Goal: Find specific page/section: Find specific page/section

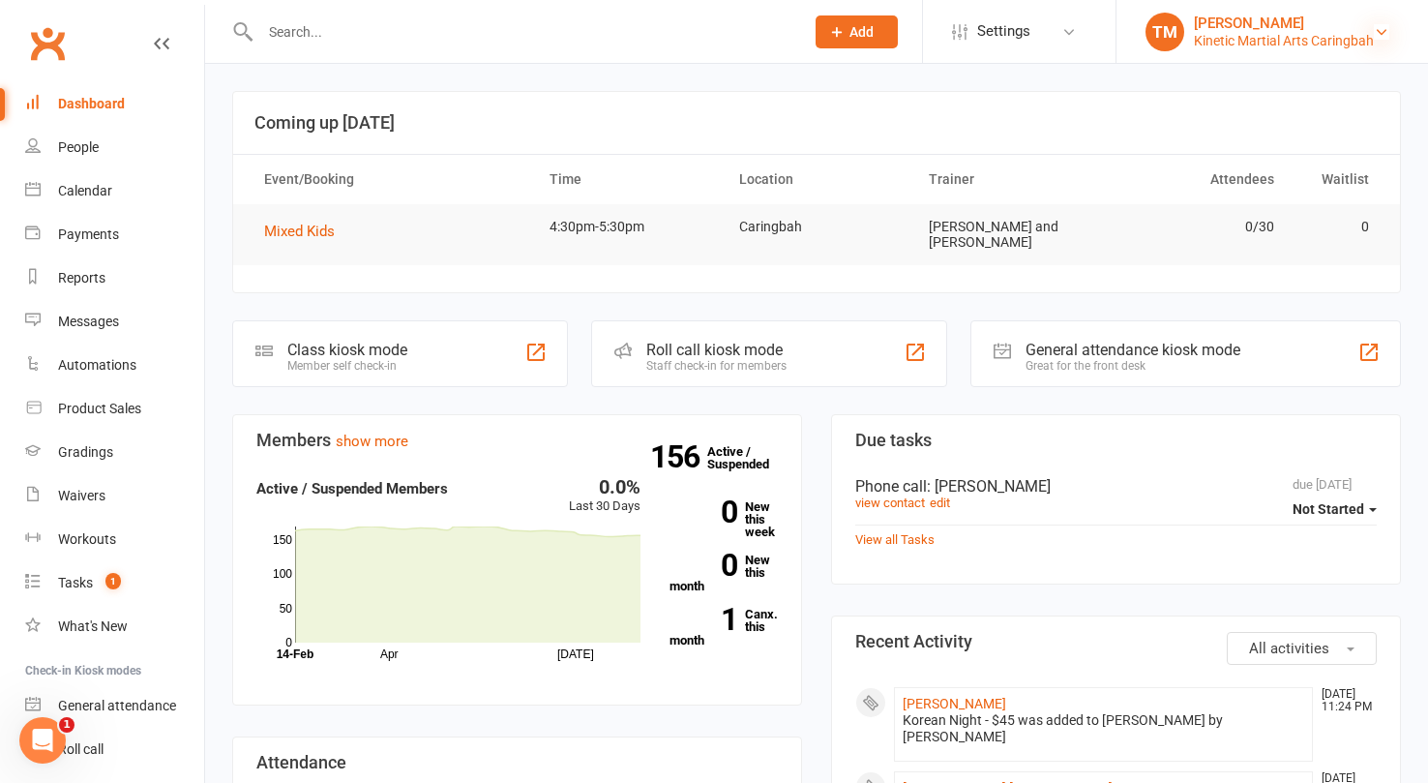
click at [1060, 32] on icon at bounding box center [1381, 31] width 15 height 15
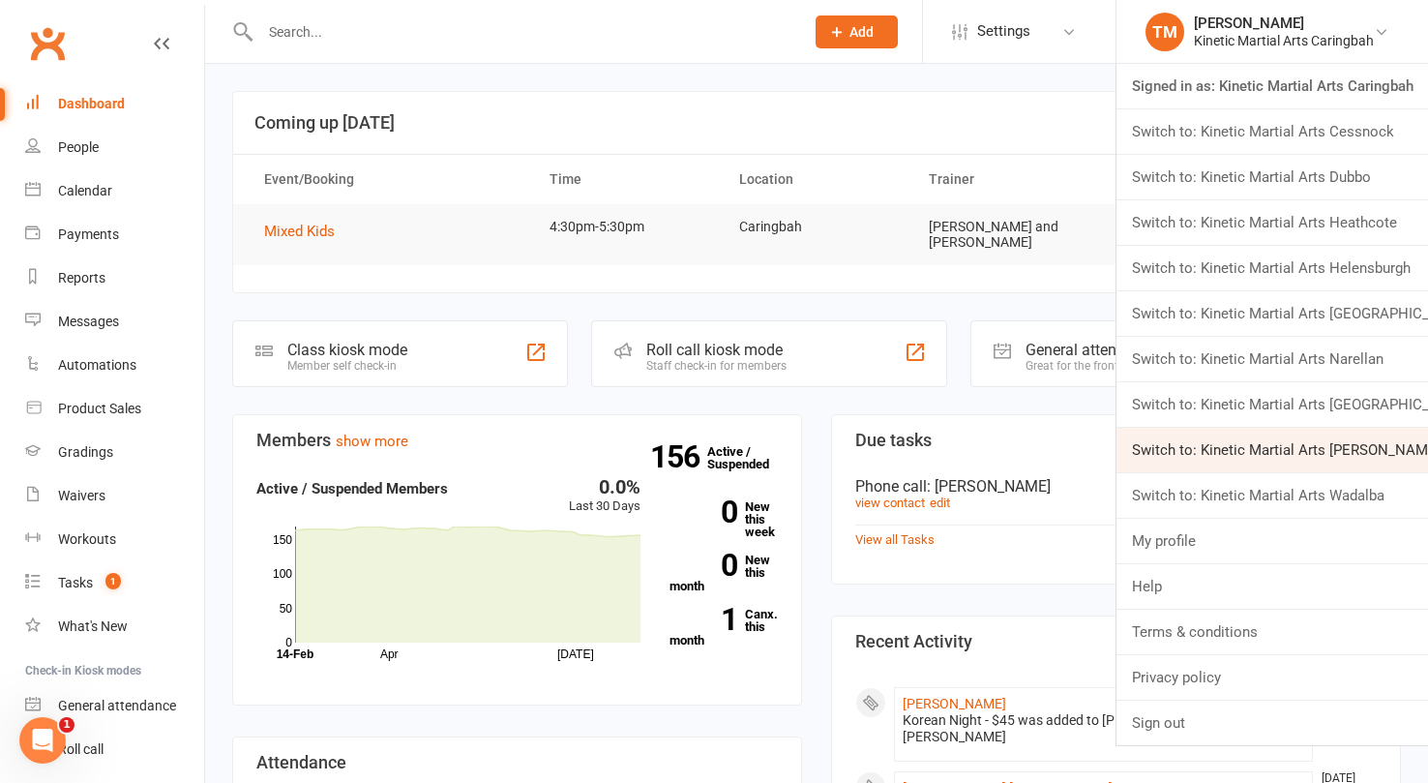
click at [1060, 454] on link "Switch to: Kinetic Martial Arts Sutherland" at bounding box center [1271, 450] width 311 height 44
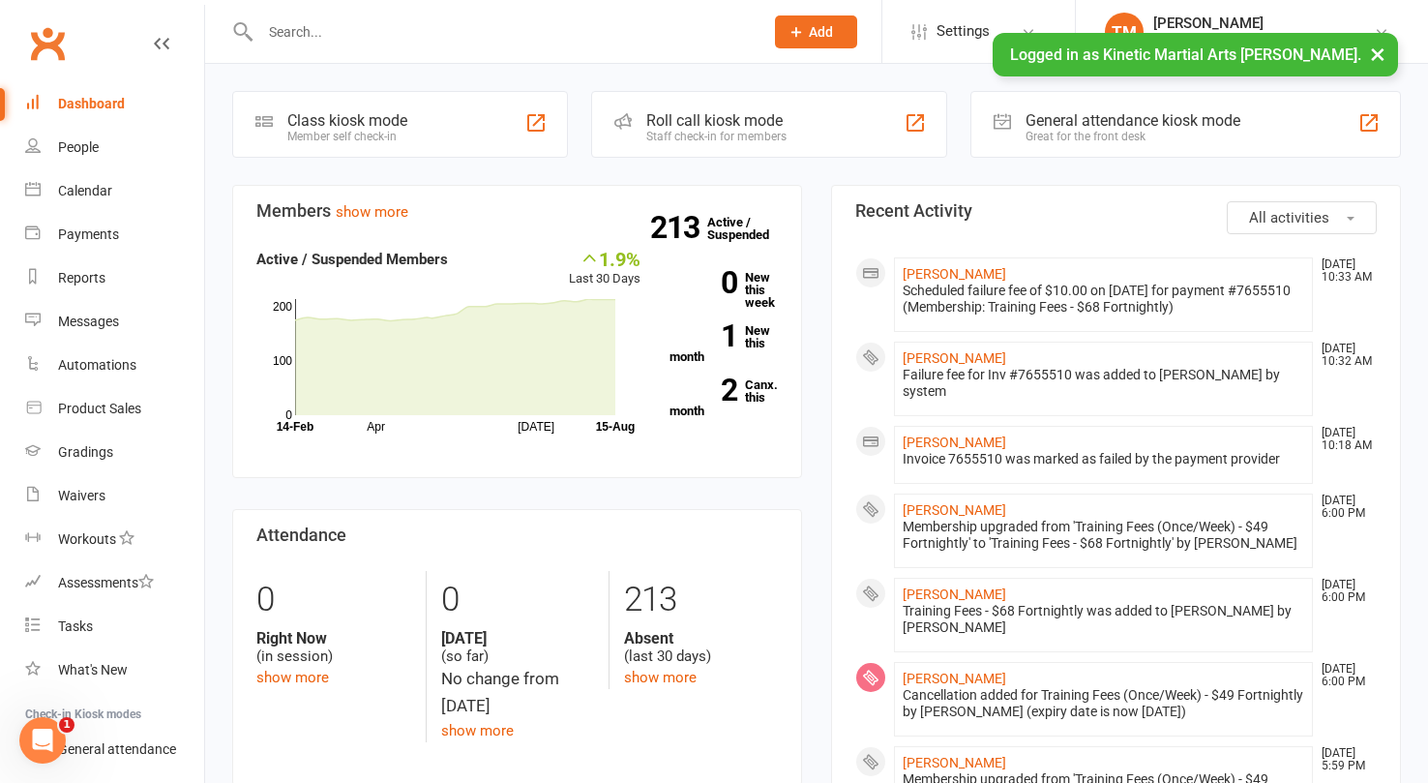
click at [404, 22] on input "text" at bounding box center [501, 31] width 495 height 27
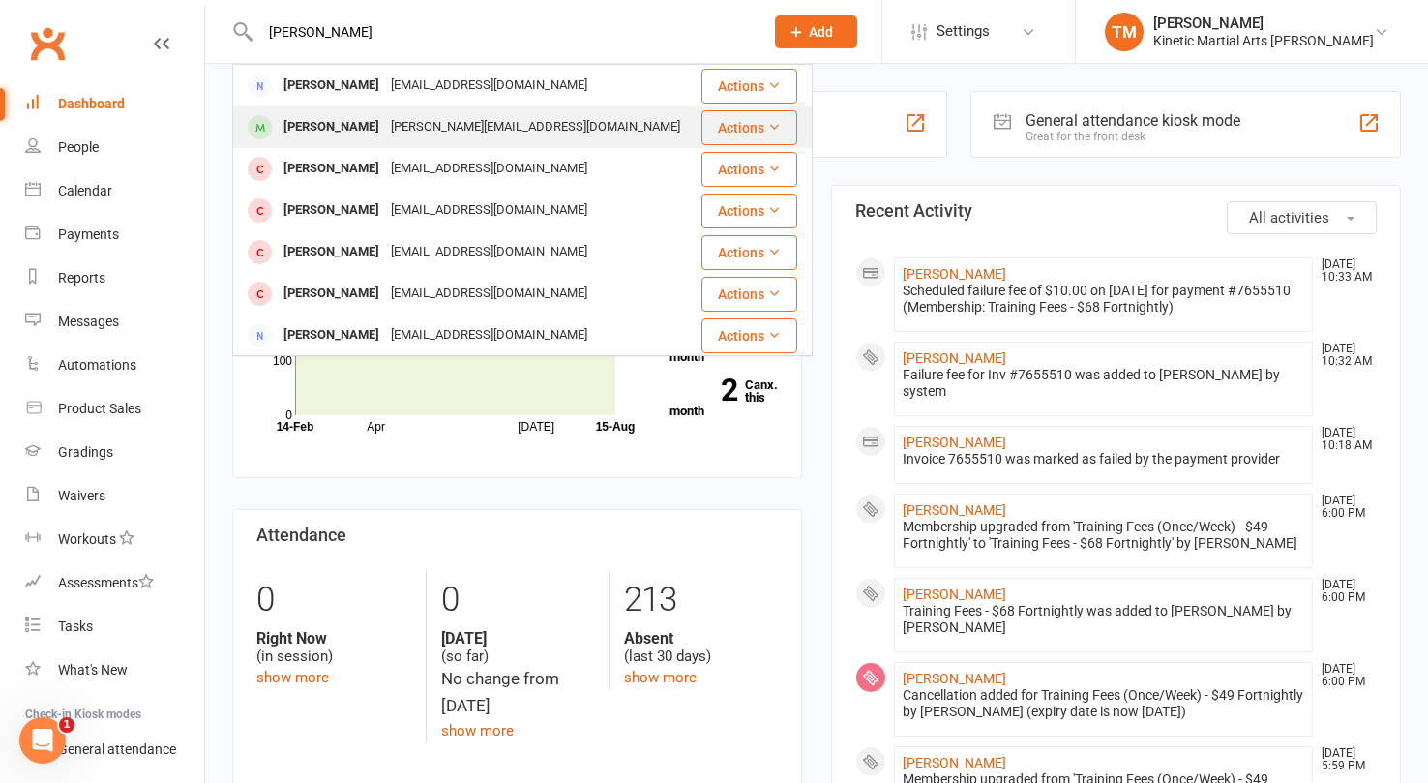
type input "[PERSON_NAME]"
click at [357, 113] on div "[PERSON_NAME]" at bounding box center [331, 127] width 107 height 28
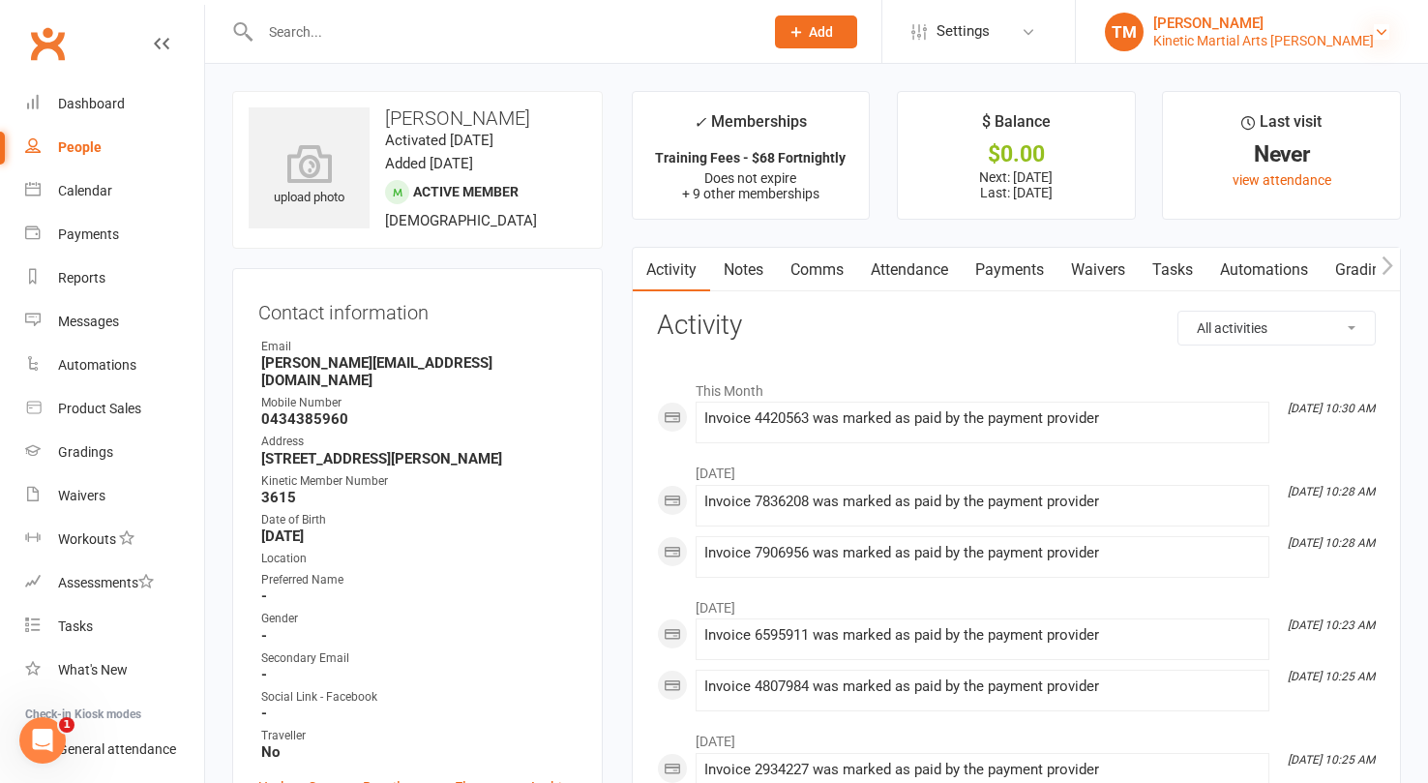
click at [1383, 29] on icon at bounding box center [1381, 31] width 15 height 15
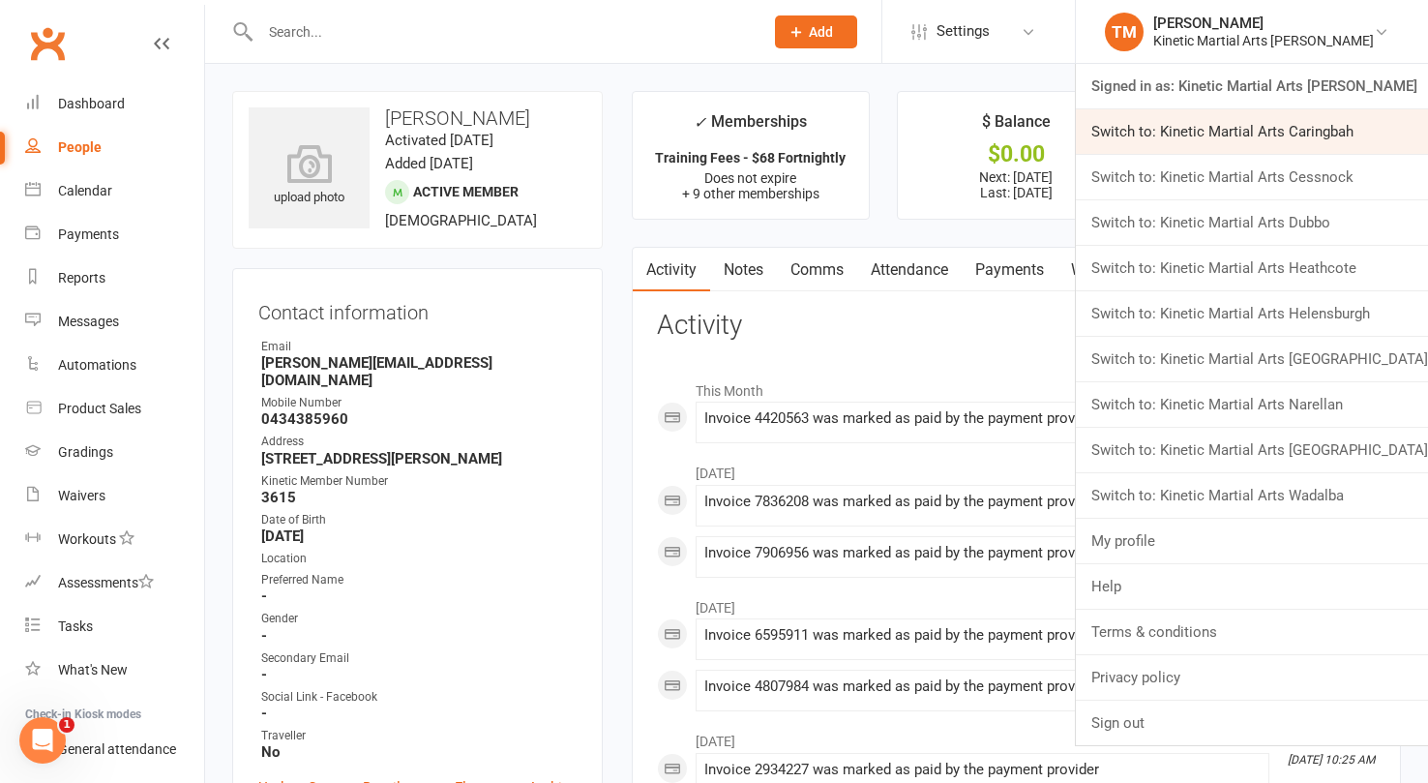
click at [1358, 129] on link "Switch to: Kinetic Martial Arts Caringbah" at bounding box center [1252, 131] width 352 height 44
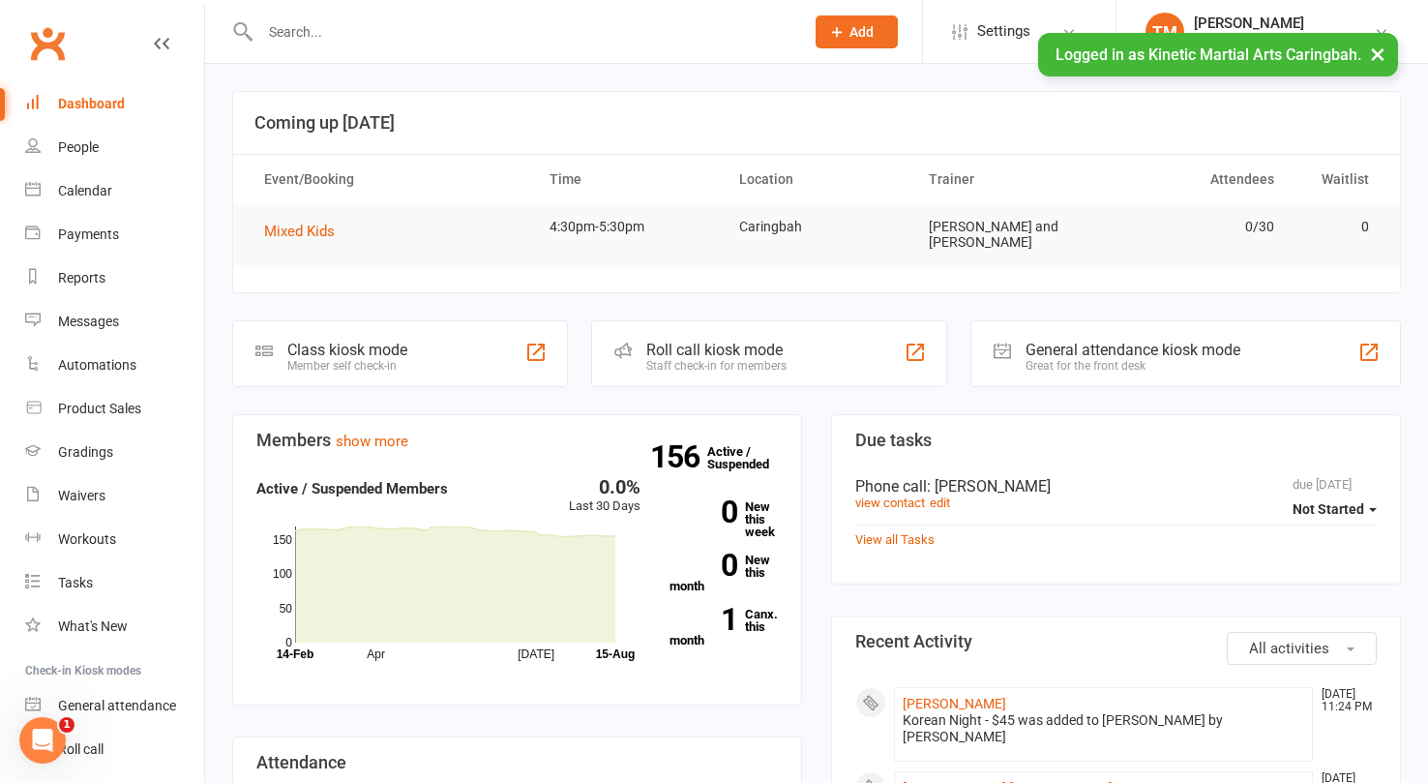
click at [342, 51] on div at bounding box center [511, 31] width 558 height 63
click at [330, 37] on input "text" at bounding box center [522, 31] width 536 height 27
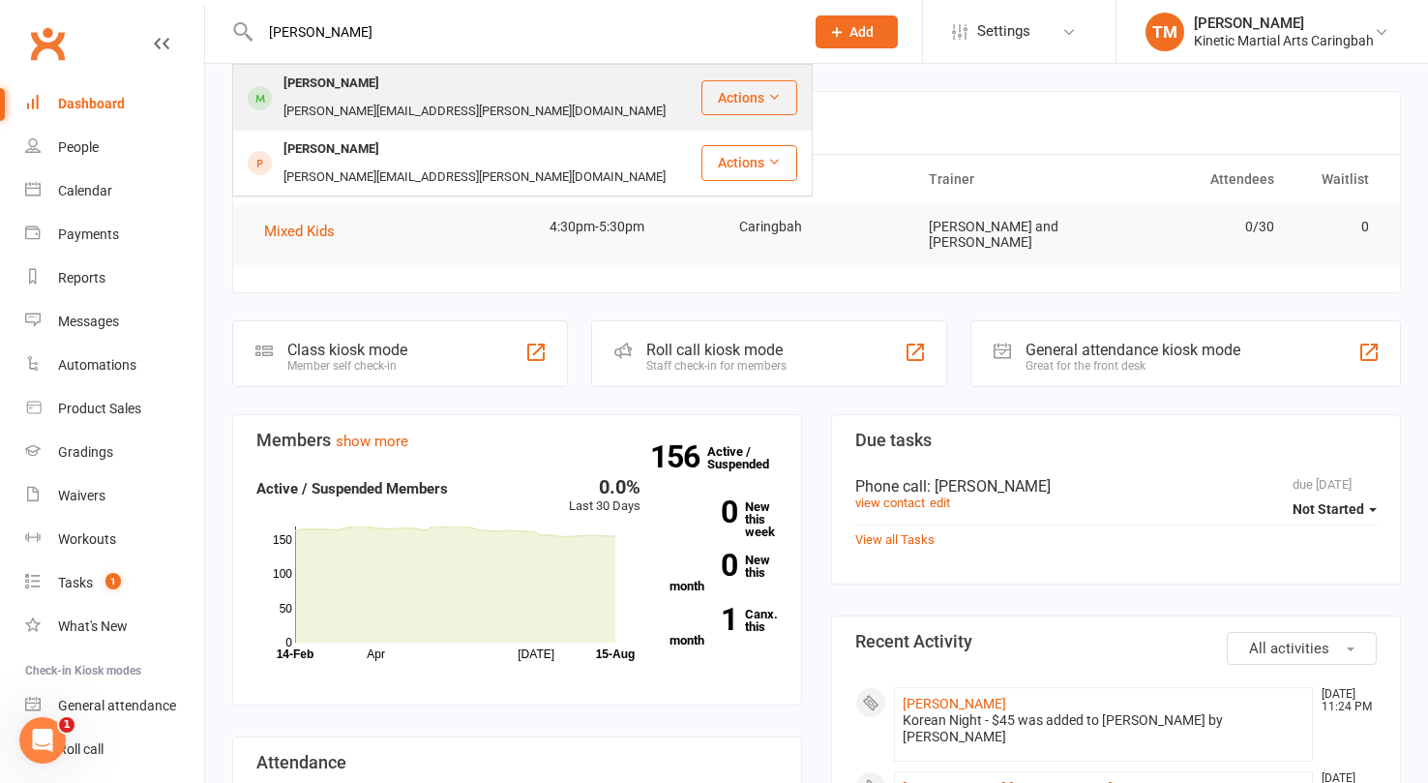
type input "Daryl"
click at [310, 72] on div "Daryl Gleeson" at bounding box center [331, 84] width 107 height 28
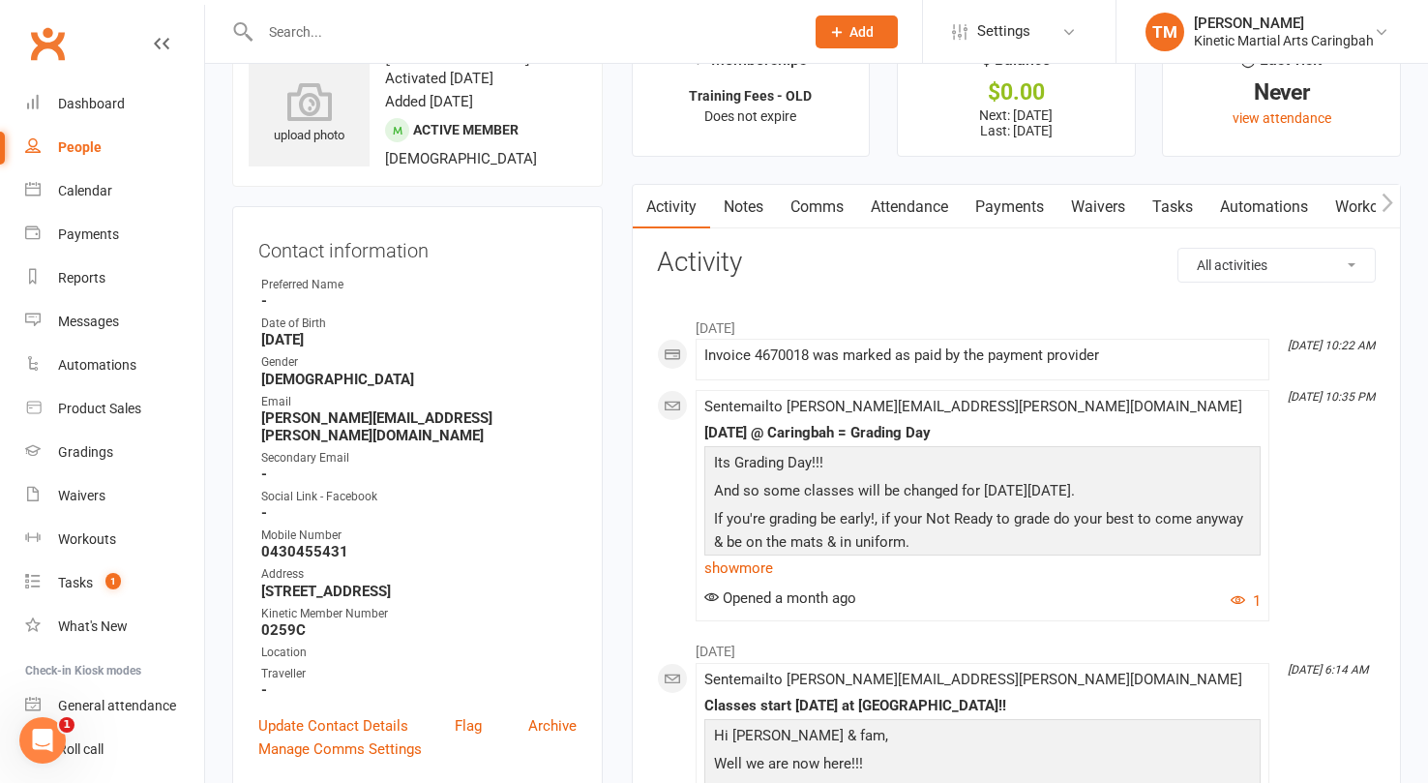
scroll to position [65, 0]
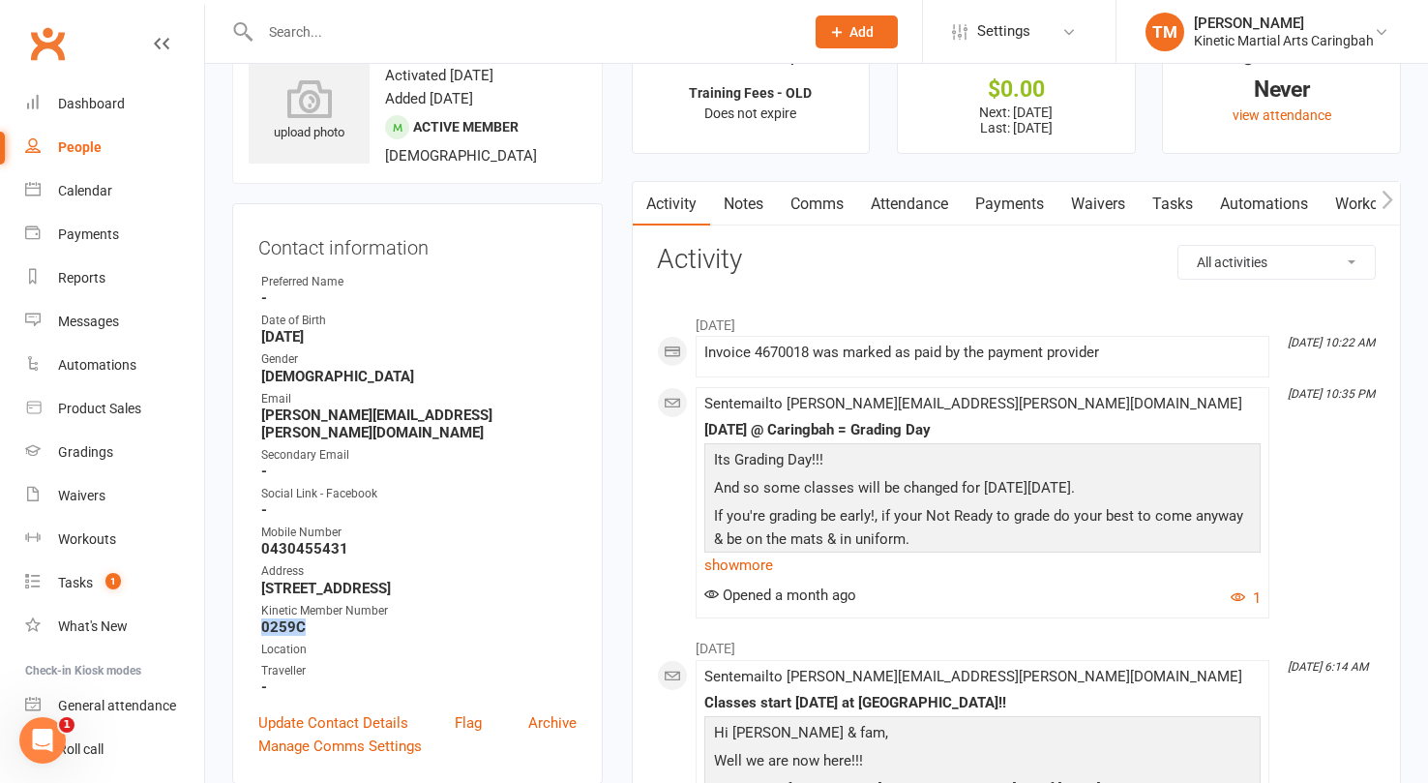
drag, startPoint x: 318, startPoint y: 609, endPoint x: 261, endPoint y: 605, distance: 57.3
click at [261, 618] on strong "0259C" at bounding box center [418, 626] width 315 height 17
copy strong "0259C"
click at [533, 336] on strong "April 30, 1977" at bounding box center [418, 336] width 315 height 17
